Goal: Find specific page/section: Find specific page/section

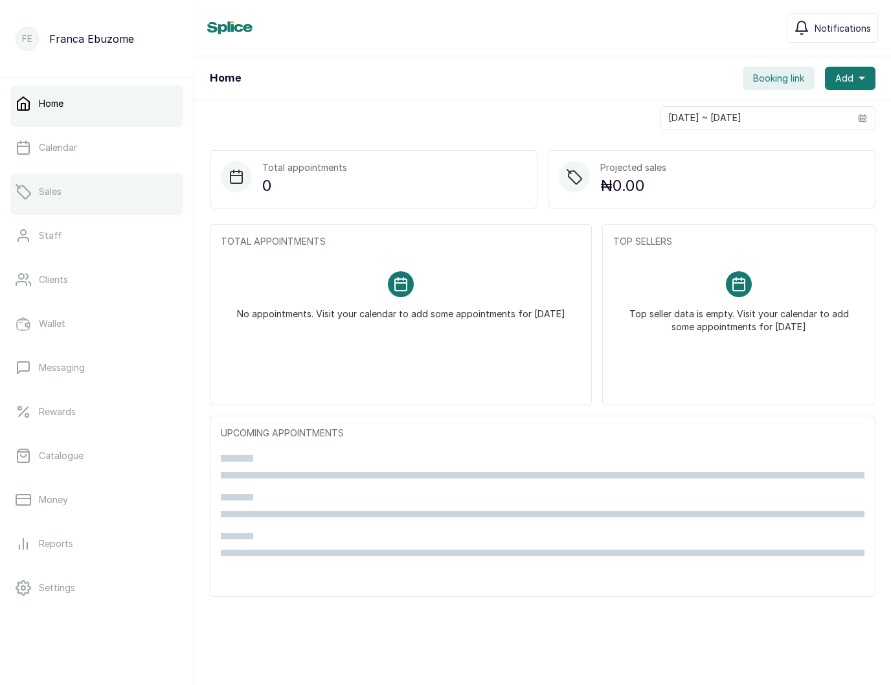
click at [93, 184] on link "Sales" at bounding box center [96, 192] width 173 height 36
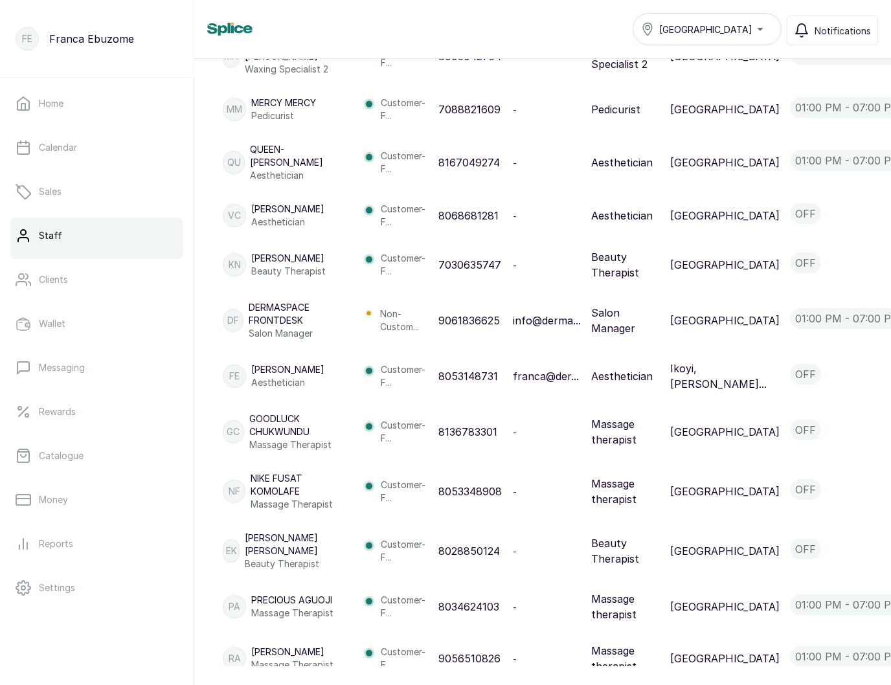
scroll to position [913, 0]
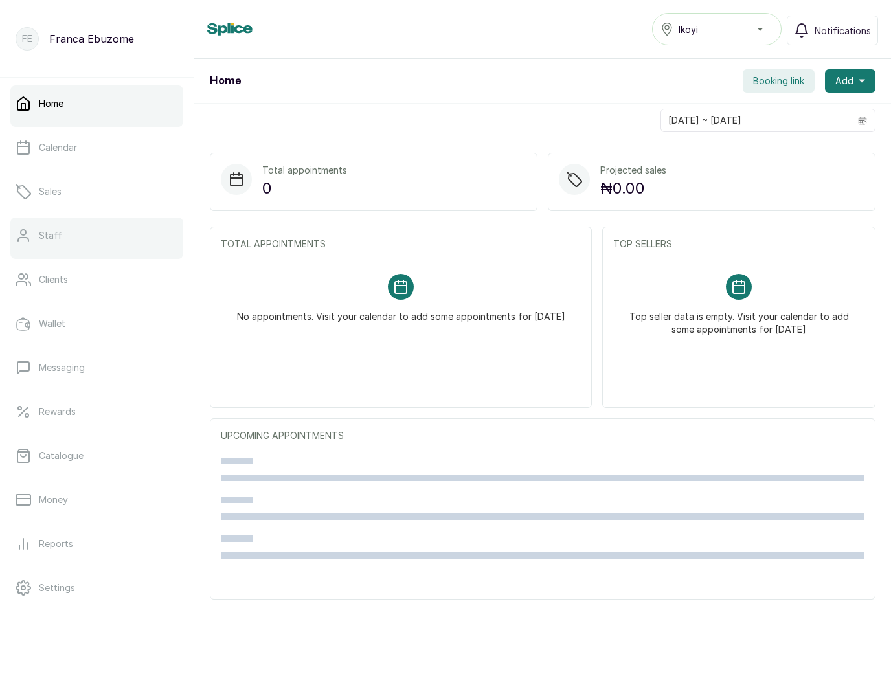
click at [51, 227] on link "Staff" at bounding box center [96, 236] width 173 height 36
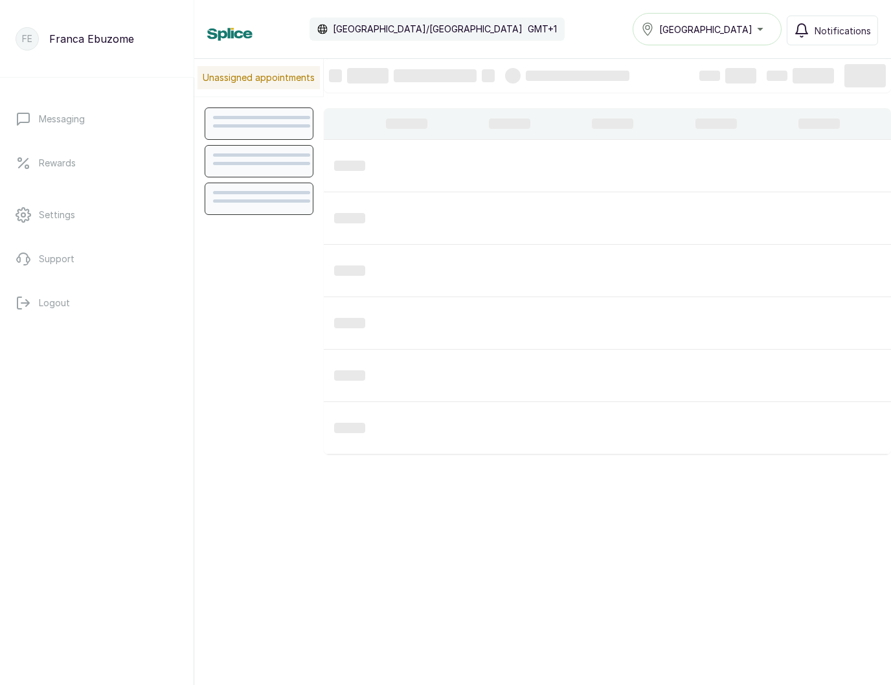
scroll to position [435, 0]
